Goal: Task Accomplishment & Management: Complete application form

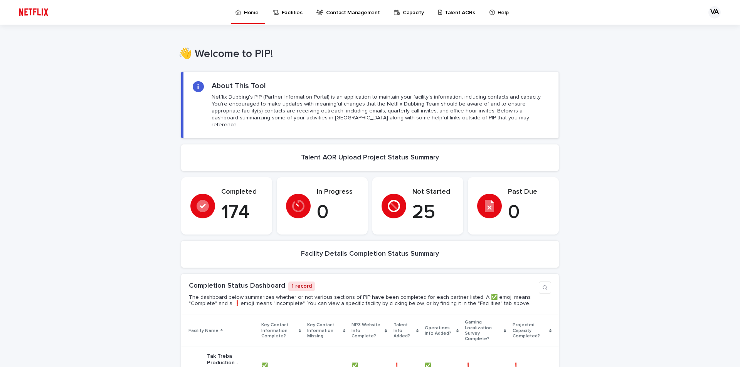
click at [447, 17] on link "Talent AORs" at bounding box center [458, 12] width 41 height 24
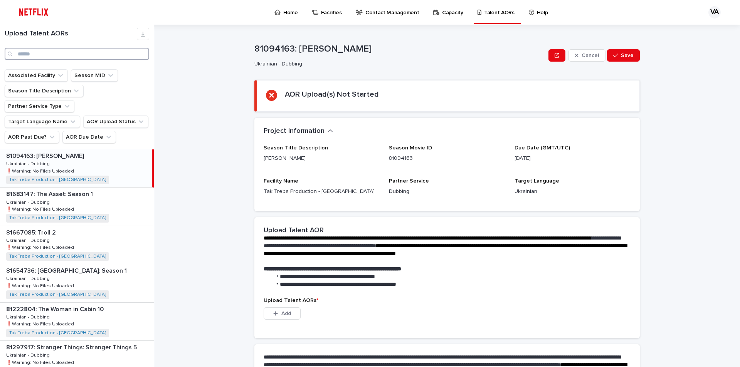
click at [51, 51] on input "Search" at bounding box center [77, 54] width 145 height 12
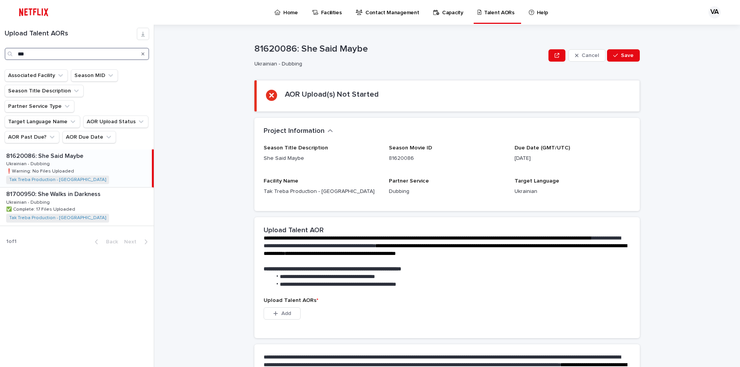
type input "***"
click at [79, 150] on div "81620086: She Said Maybe 81620086: She Said Maybe Ukrainian - Dubbing Ukrainian…" at bounding box center [76, 169] width 152 height 38
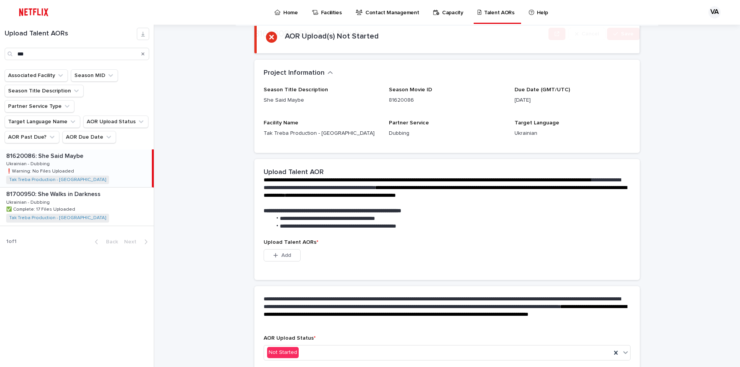
scroll to position [95, 0]
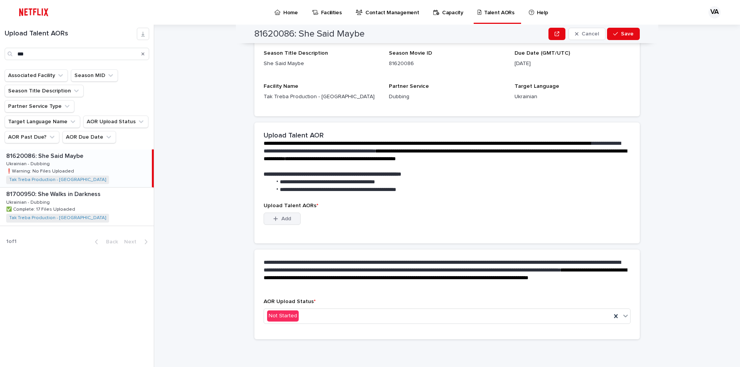
click at [285, 217] on span "Add" at bounding box center [286, 218] width 10 height 5
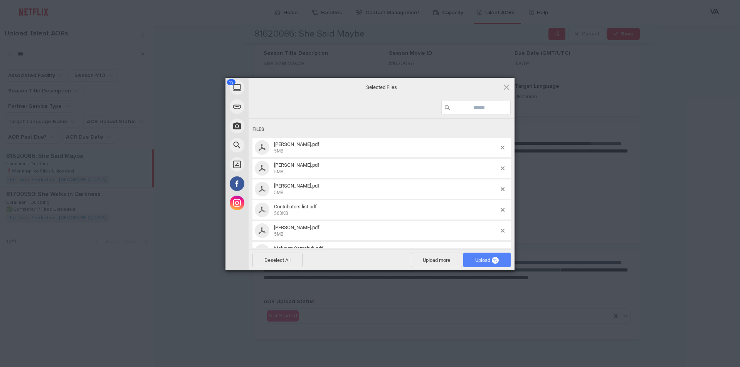
click at [480, 263] on span "Upload 13" at bounding box center [487, 261] width 24 height 6
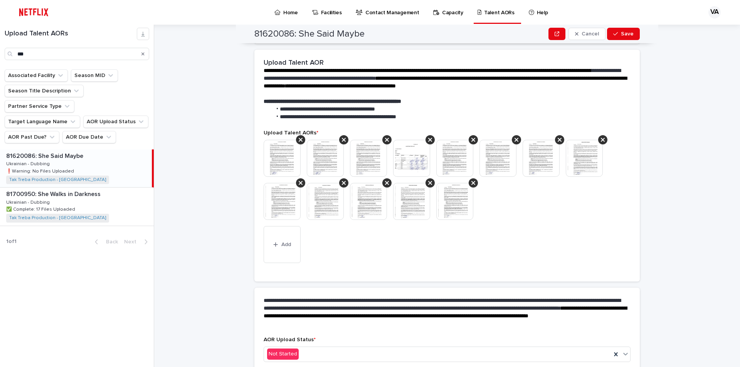
scroll to position [130, 0]
click at [283, 157] on img at bounding box center [282, 158] width 37 height 37
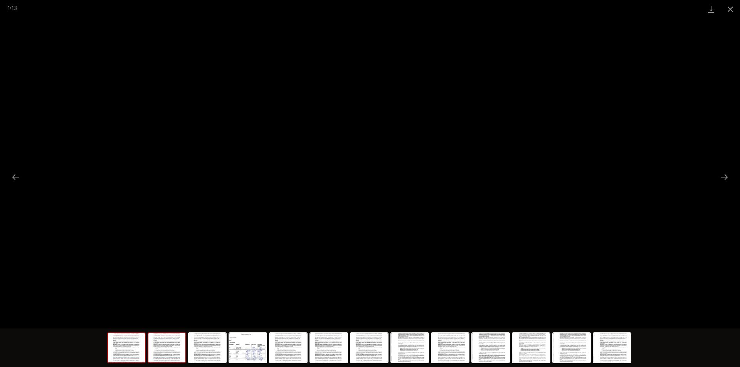
click at [165, 347] on img at bounding box center [166, 348] width 37 height 29
click at [205, 346] on img at bounding box center [207, 348] width 37 height 29
click at [171, 349] on img at bounding box center [166, 348] width 37 height 29
click at [733, 7] on button "Close gallery" at bounding box center [730, 9] width 19 height 18
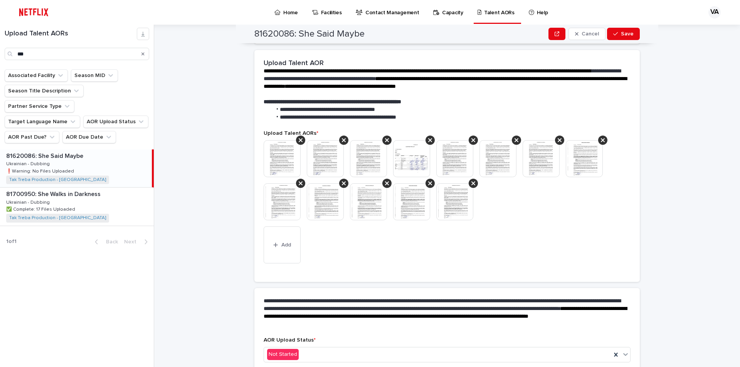
click at [320, 158] on img at bounding box center [325, 158] width 37 height 37
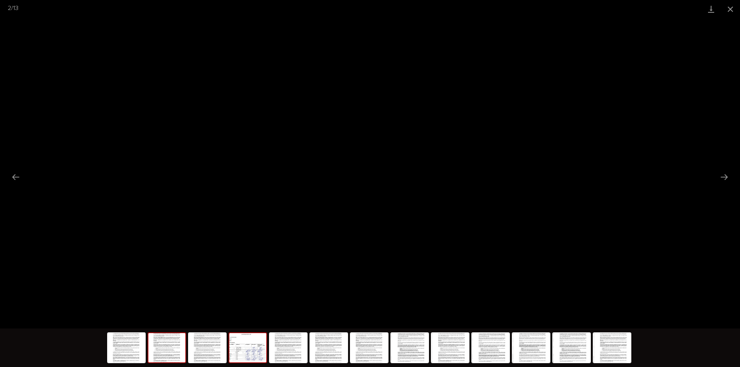
click at [258, 341] on img at bounding box center [247, 348] width 37 height 29
click at [215, 346] on img at bounding box center [207, 348] width 37 height 29
click at [184, 347] on img at bounding box center [166, 348] width 37 height 29
click at [302, 346] on img at bounding box center [288, 348] width 37 height 29
click at [289, 354] on img at bounding box center [288, 348] width 37 height 29
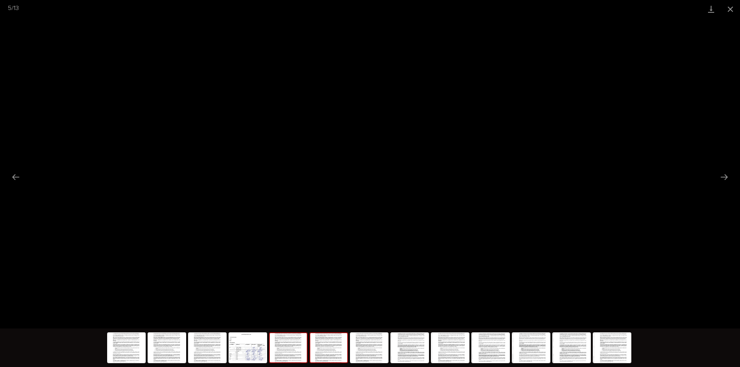
click at [340, 346] on img at bounding box center [328, 348] width 37 height 29
click at [369, 347] on img at bounding box center [369, 348] width 37 height 29
click at [412, 350] on img at bounding box center [409, 348] width 37 height 29
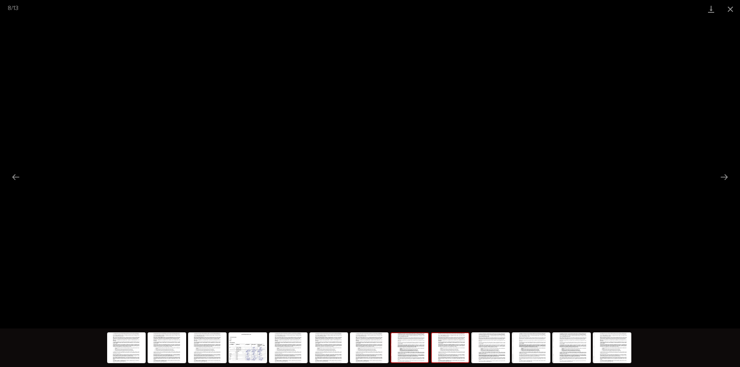
click at [458, 352] on img at bounding box center [450, 348] width 37 height 29
click at [499, 355] on img at bounding box center [490, 348] width 37 height 29
click at [729, 10] on button "Close gallery" at bounding box center [730, 9] width 19 height 18
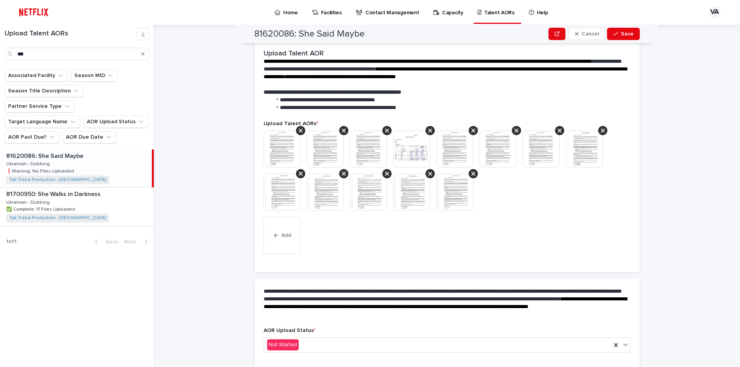
scroll to position [168, 0]
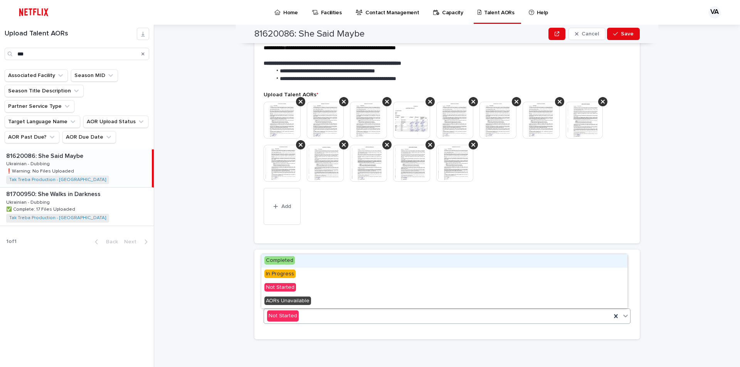
click at [301, 313] on div "Not Started" at bounding box center [437, 316] width 347 height 13
click at [280, 262] on span "Completed" at bounding box center [280, 260] width 30 height 8
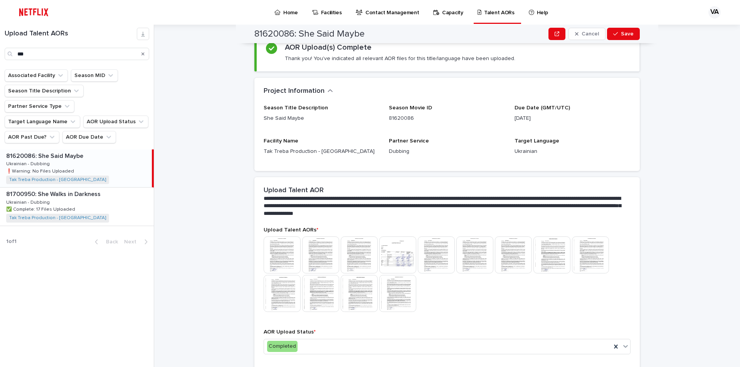
scroll to position [0, 0]
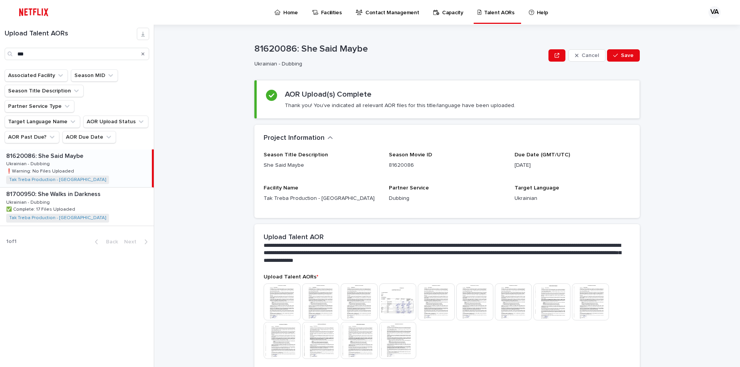
click at [351, 303] on img at bounding box center [359, 302] width 37 height 37
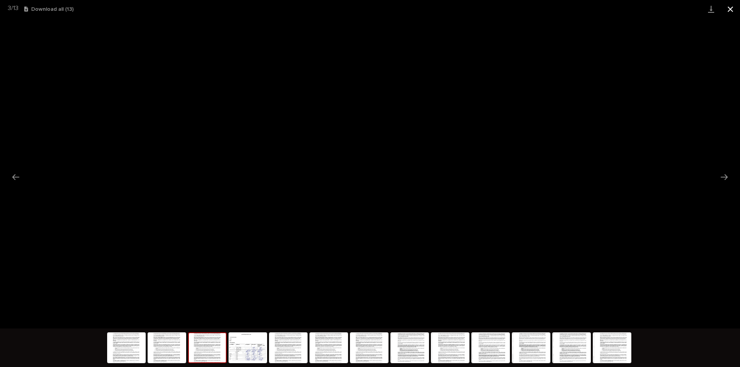
click at [738, 10] on button "Close gallery" at bounding box center [730, 9] width 19 height 18
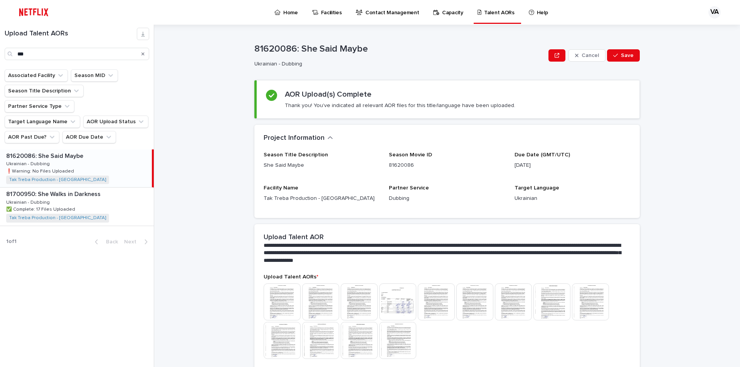
click at [386, 299] on img at bounding box center [397, 302] width 37 height 37
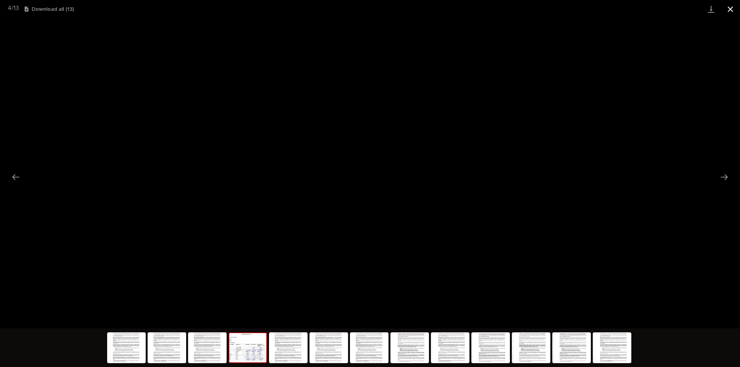
click at [732, 5] on button "Close gallery" at bounding box center [730, 9] width 19 height 18
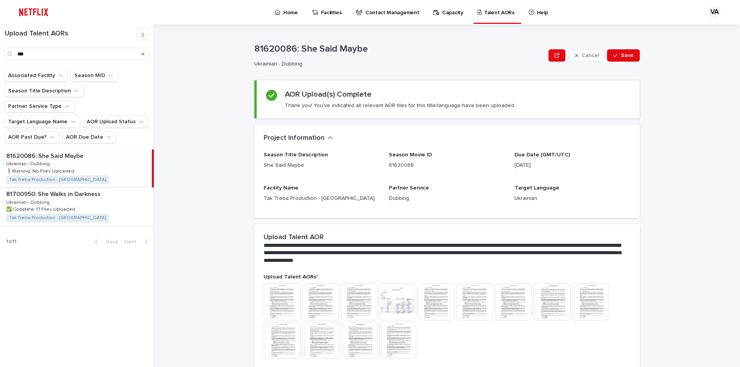
click at [618, 55] on div "button" at bounding box center [618, 55] width 8 height 5
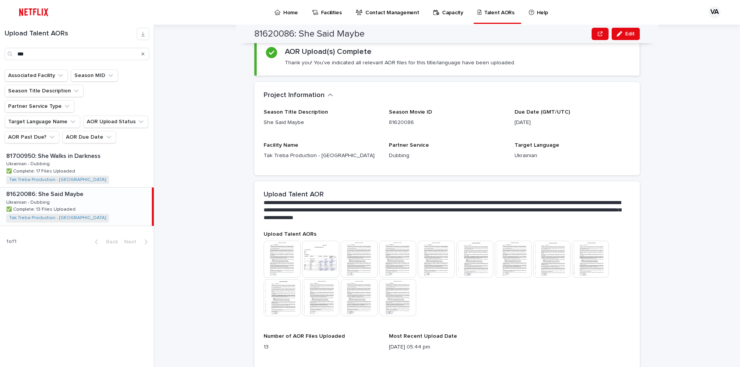
scroll to position [29, 0]
